Goal: Use online tool/utility: Utilize a website feature to perform a specific function

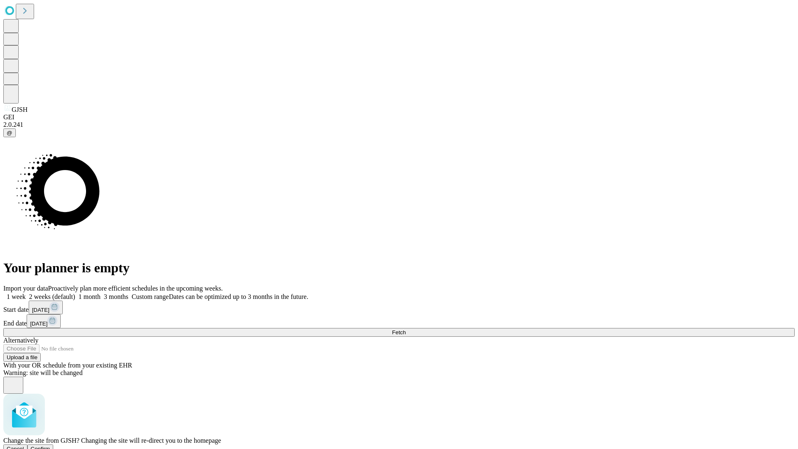
click at [50, 446] on span "Confirm" at bounding box center [41, 449] width 20 height 6
click at [26, 293] on label "1 week" at bounding box center [14, 296] width 22 height 7
click at [406, 329] on span "Fetch" at bounding box center [399, 332] width 14 height 6
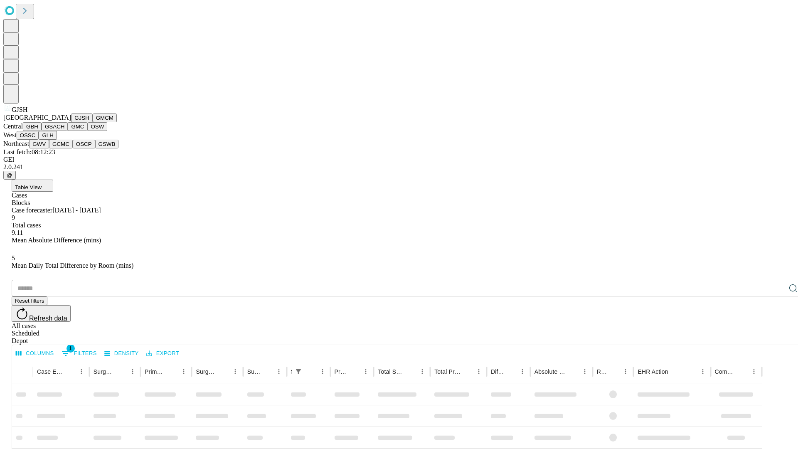
click at [93, 122] on button "GMCM" at bounding box center [105, 117] width 24 height 9
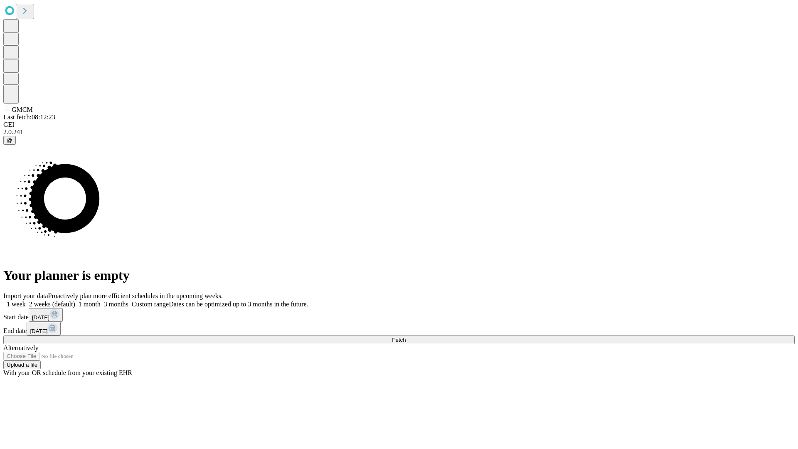
click at [26, 301] on label "1 week" at bounding box center [14, 304] width 22 height 7
click at [406, 337] on span "Fetch" at bounding box center [399, 340] width 14 height 6
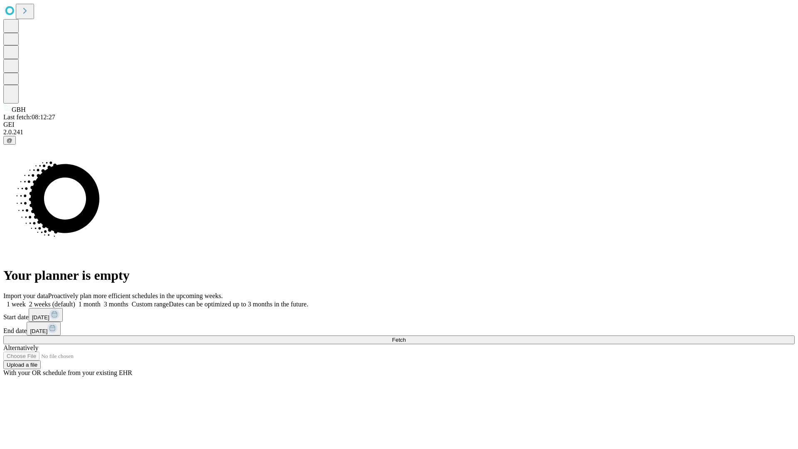
click at [26, 301] on label "1 week" at bounding box center [14, 304] width 22 height 7
click at [406, 337] on span "Fetch" at bounding box center [399, 340] width 14 height 6
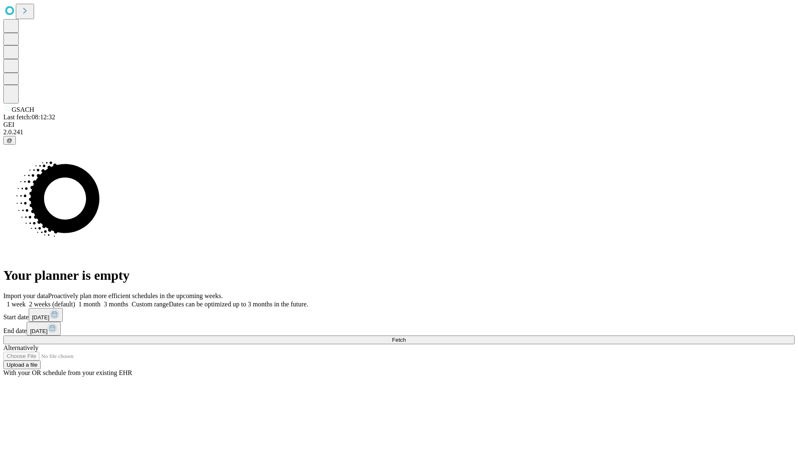
click at [26, 301] on label "1 week" at bounding box center [14, 304] width 22 height 7
click at [406, 337] on span "Fetch" at bounding box center [399, 340] width 14 height 6
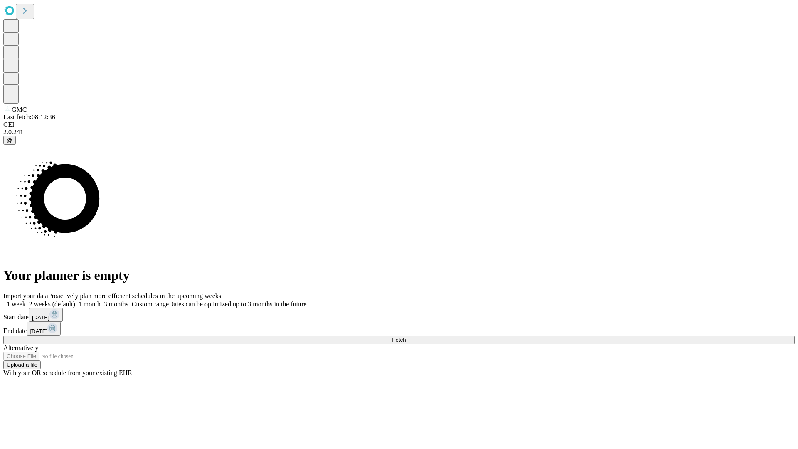
click at [26, 301] on label "1 week" at bounding box center [14, 304] width 22 height 7
click at [406, 337] on span "Fetch" at bounding box center [399, 340] width 14 height 6
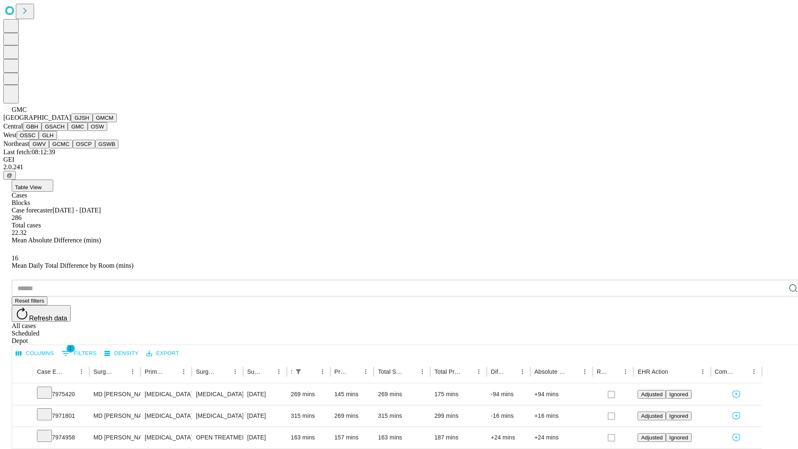
click at [88, 131] on button "OSW" at bounding box center [98, 126] width 20 height 9
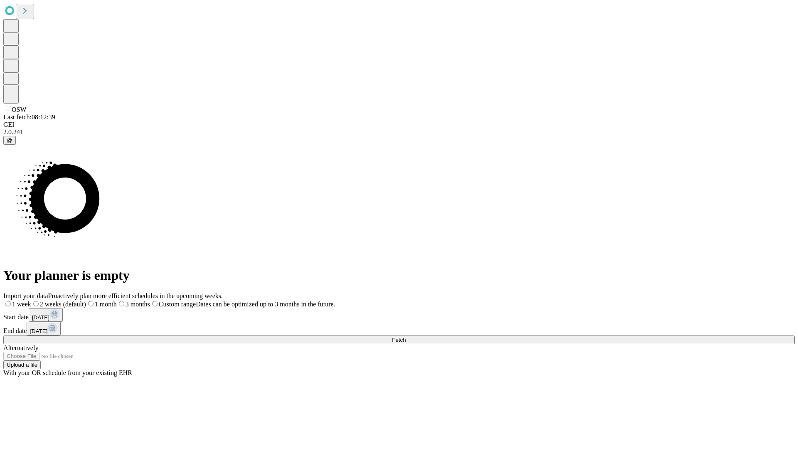
click at [31, 301] on label "1 week" at bounding box center [17, 304] width 28 height 7
click at [406, 337] on span "Fetch" at bounding box center [399, 340] width 14 height 6
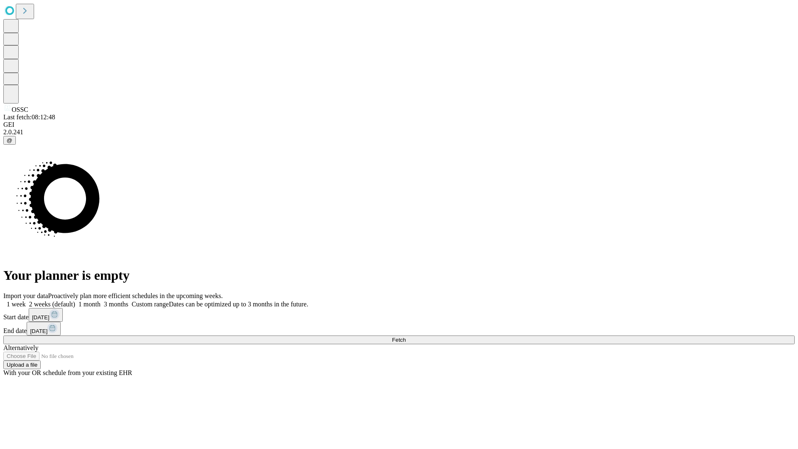
click at [406, 337] on span "Fetch" at bounding box center [399, 340] width 14 height 6
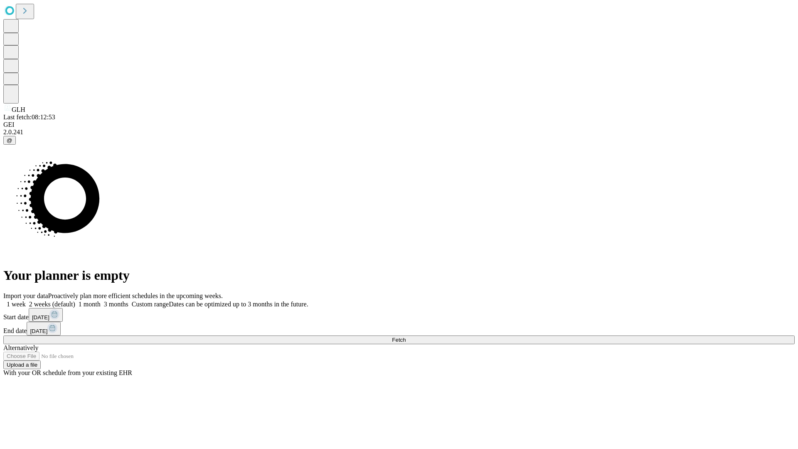
click at [26, 301] on label "1 week" at bounding box center [14, 304] width 22 height 7
click at [406, 337] on span "Fetch" at bounding box center [399, 340] width 14 height 6
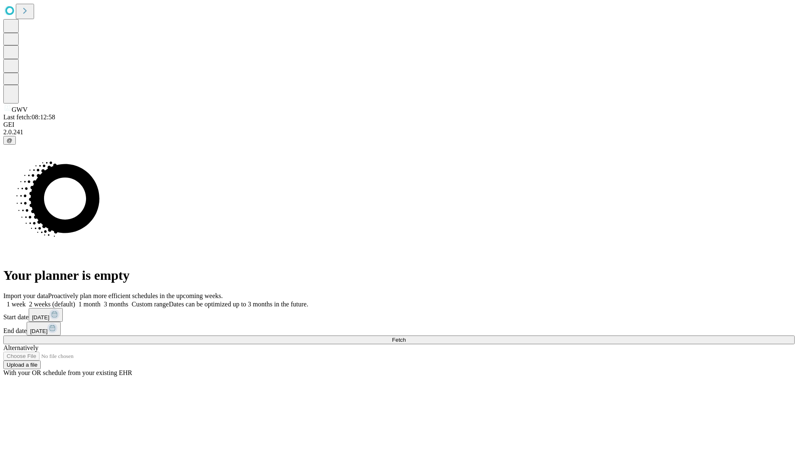
click at [26, 301] on label "1 week" at bounding box center [14, 304] width 22 height 7
click at [406, 337] on span "Fetch" at bounding box center [399, 340] width 14 height 6
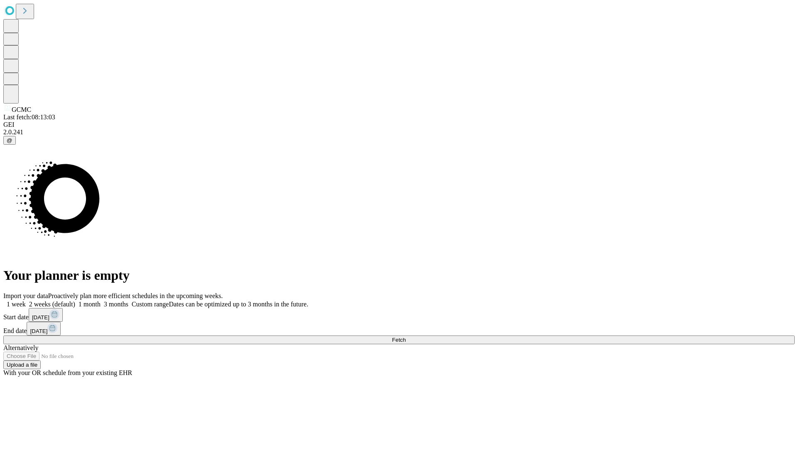
click at [26, 301] on label "1 week" at bounding box center [14, 304] width 22 height 7
click at [406, 337] on span "Fetch" at bounding box center [399, 340] width 14 height 6
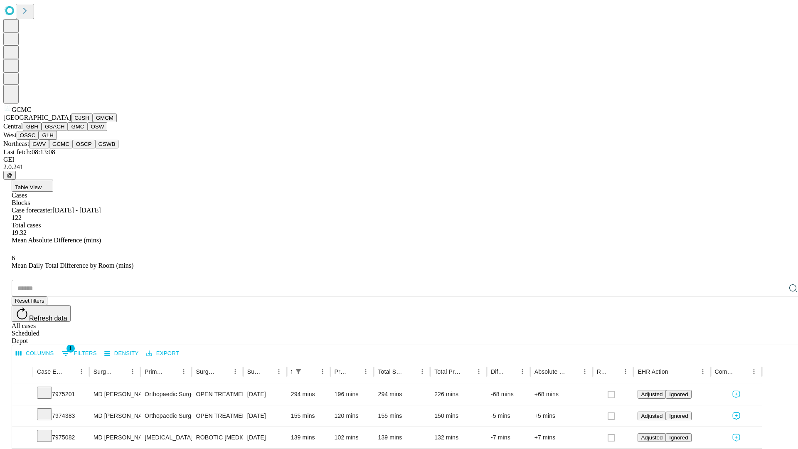
click at [73, 148] on button "OSCP" at bounding box center [84, 144] width 22 height 9
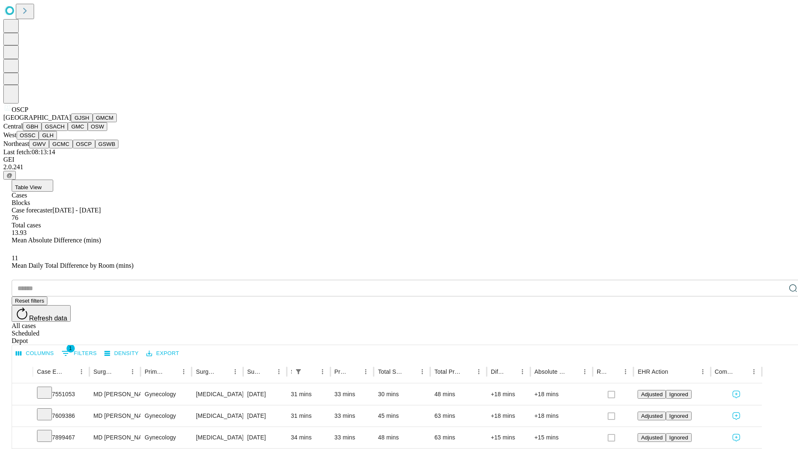
click at [95, 148] on button "GSWB" at bounding box center [107, 144] width 24 height 9
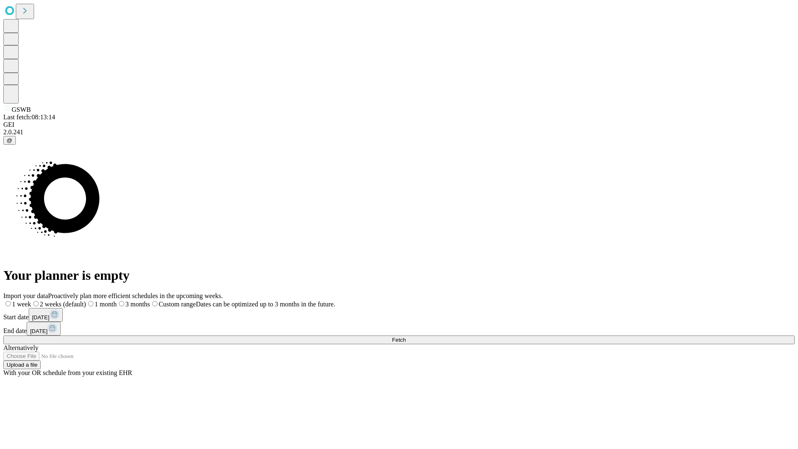
click at [406, 337] on span "Fetch" at bounding box center [399, 340] width 14 height 6
